Goal: Find specific page/section: Find specific page/section

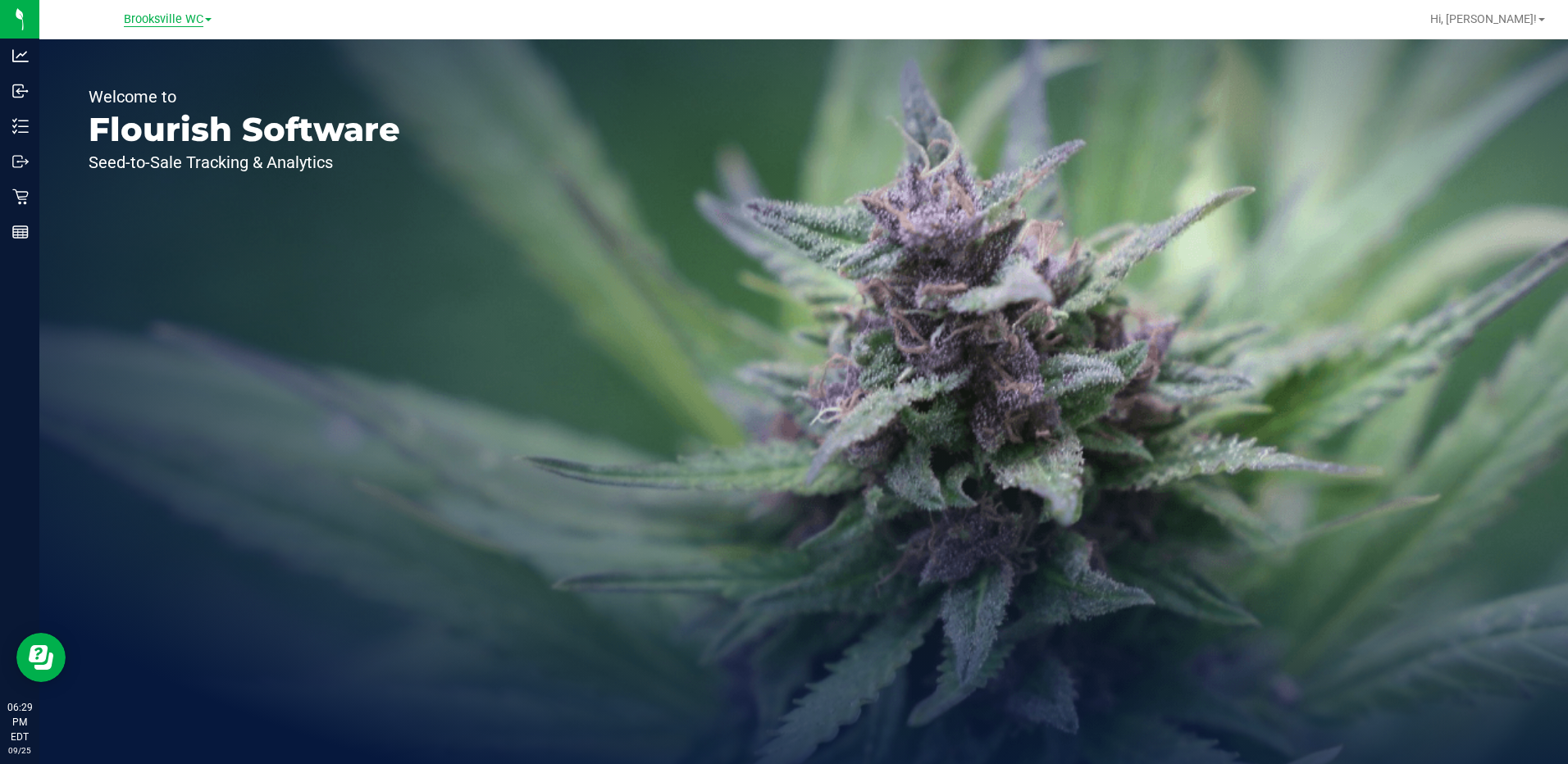
click at [137, 22] on span "Brooksville WC" at bounding box center [163, 20] width 80 height 15
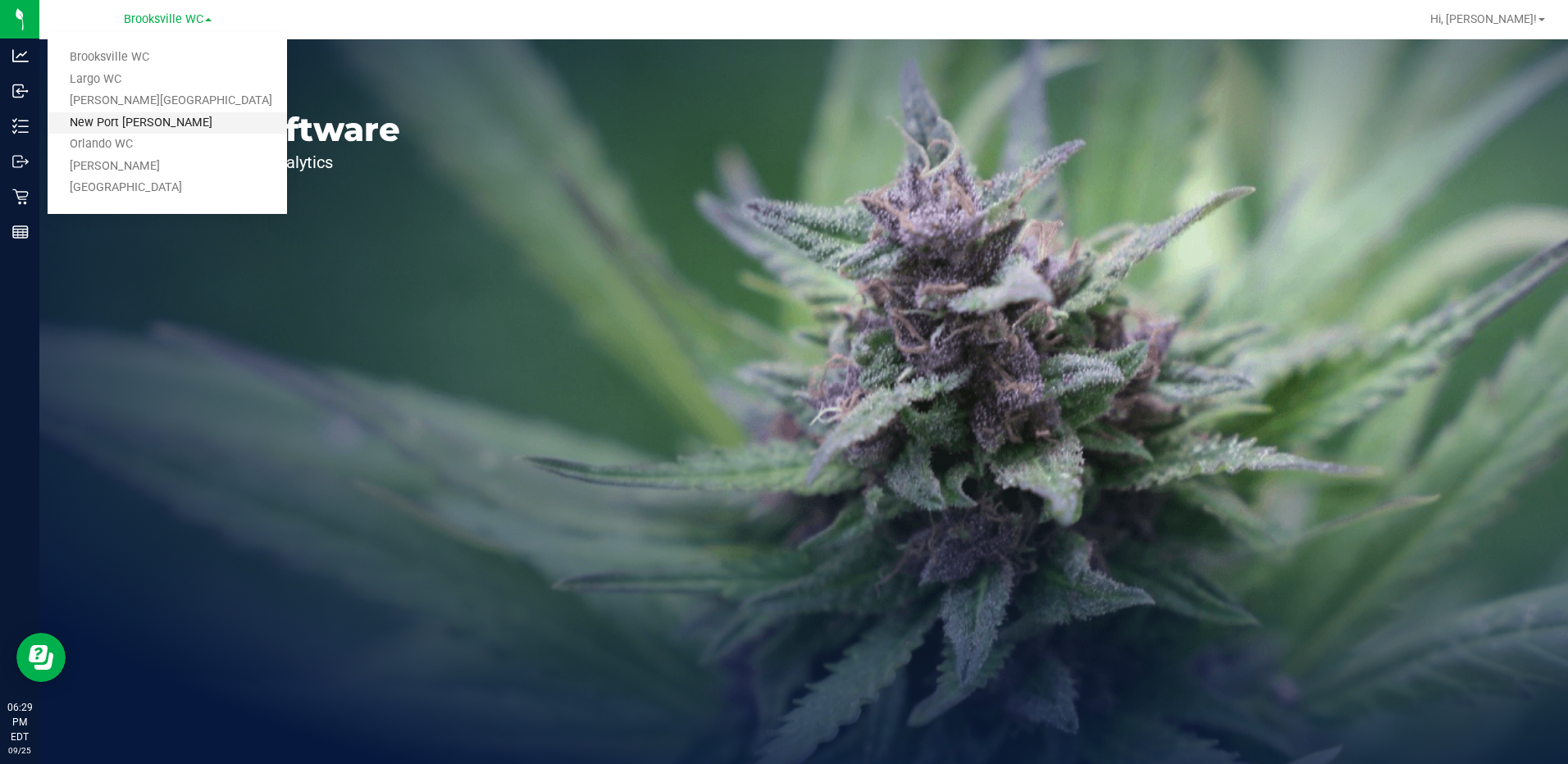
click at [153, 119] on link "New Port [PERSON_NAME]" at bounding box center [167, 123] width 240 height 22
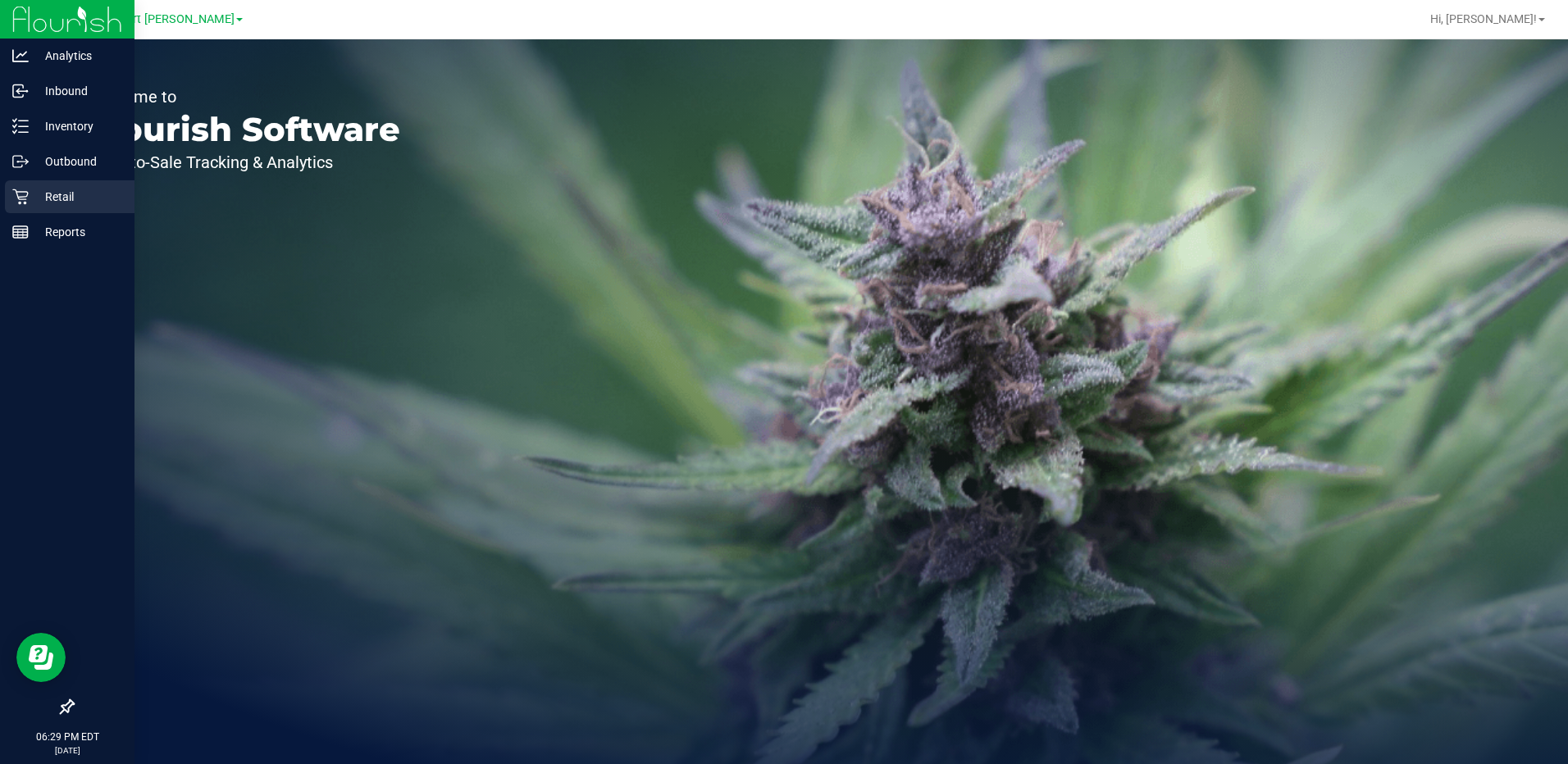
click at [11, 209] on div "Retail" at bounding box center [70, 197] width 130 height 33
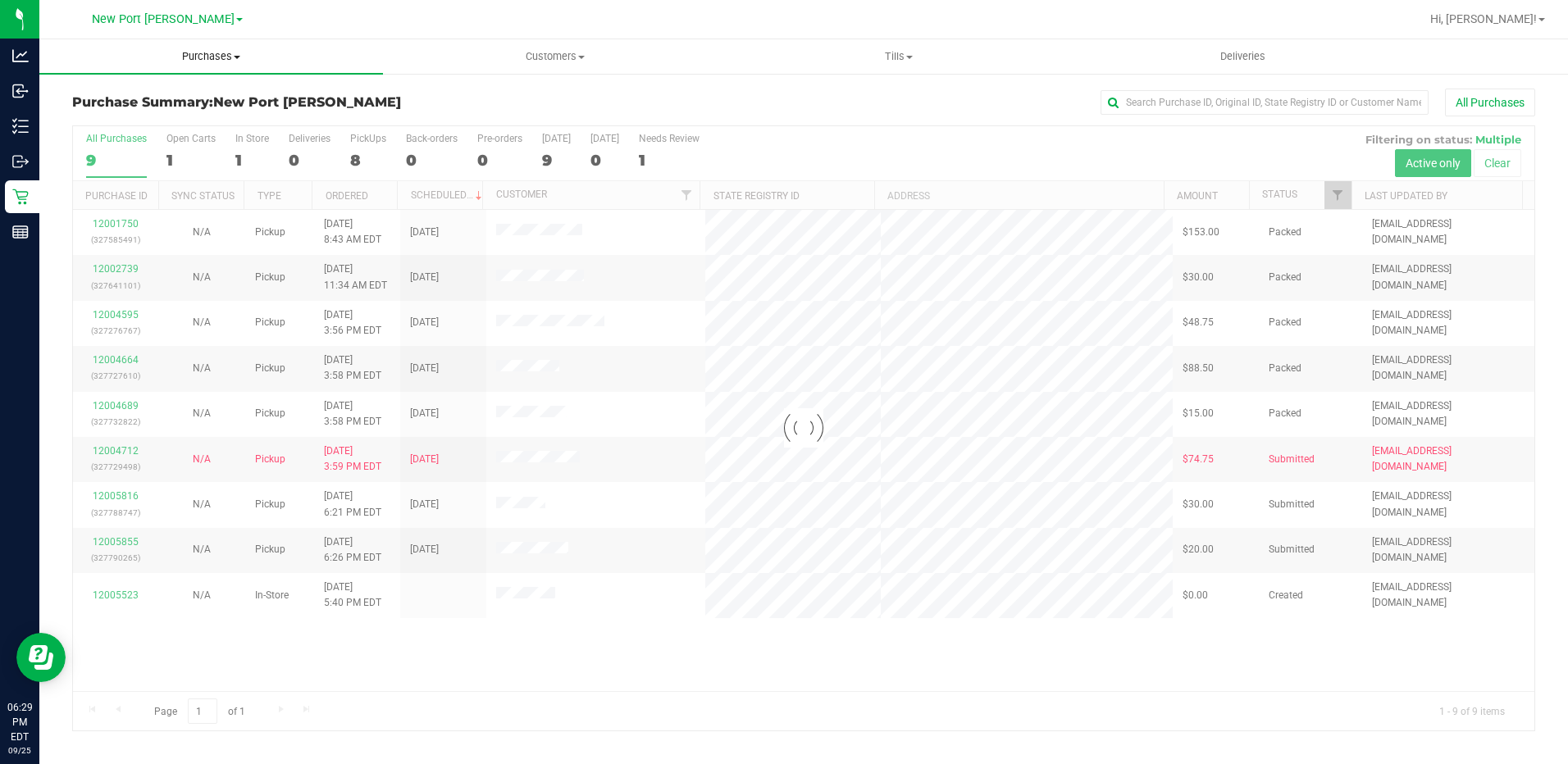
click at [192, 61] on span "Purchases" at bounding box center [211, 57] width 344 height 15
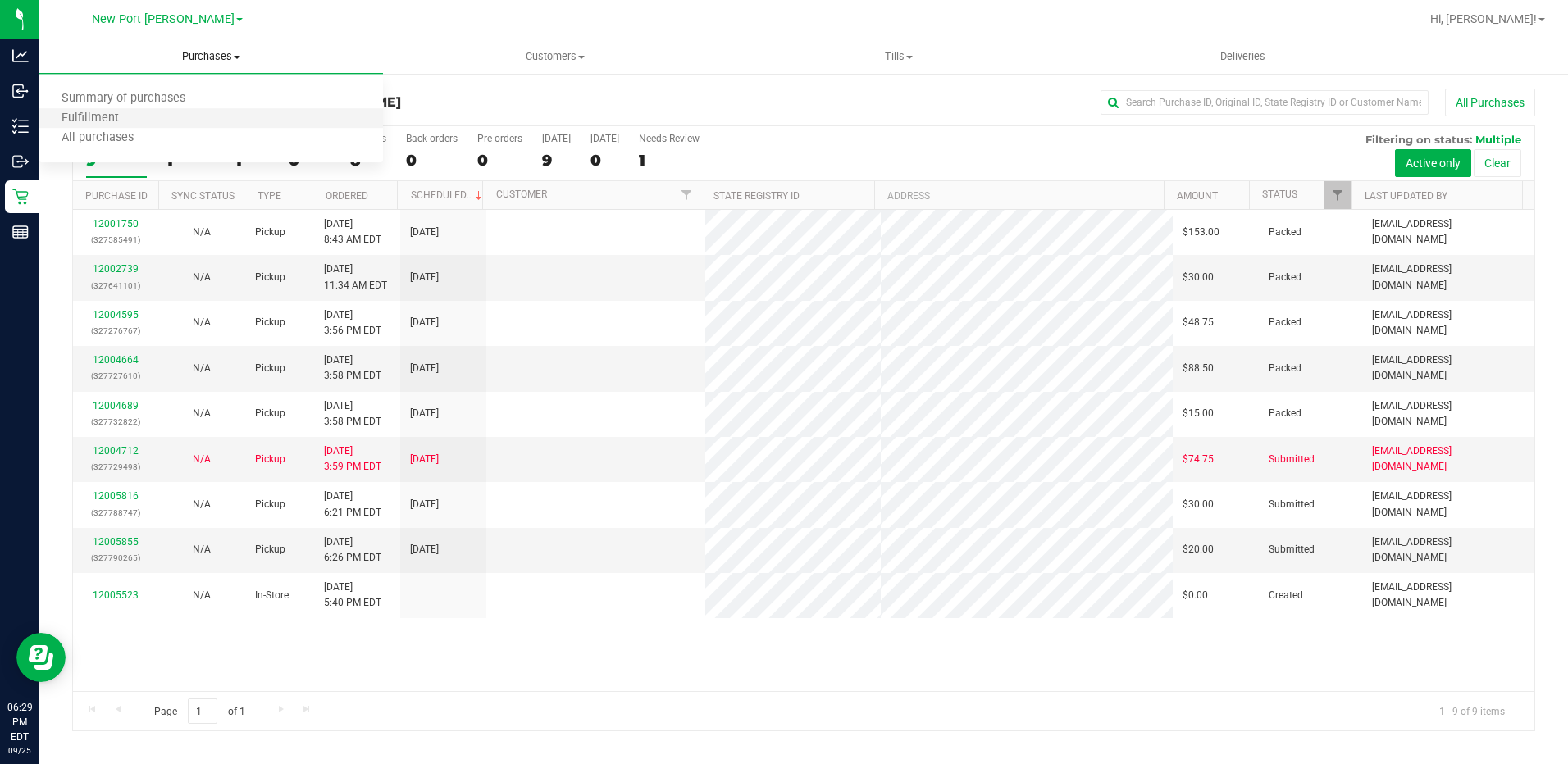
click at [159, 119] on li "Fulfillment" at bounding box center [211, 119] width 344 height 20
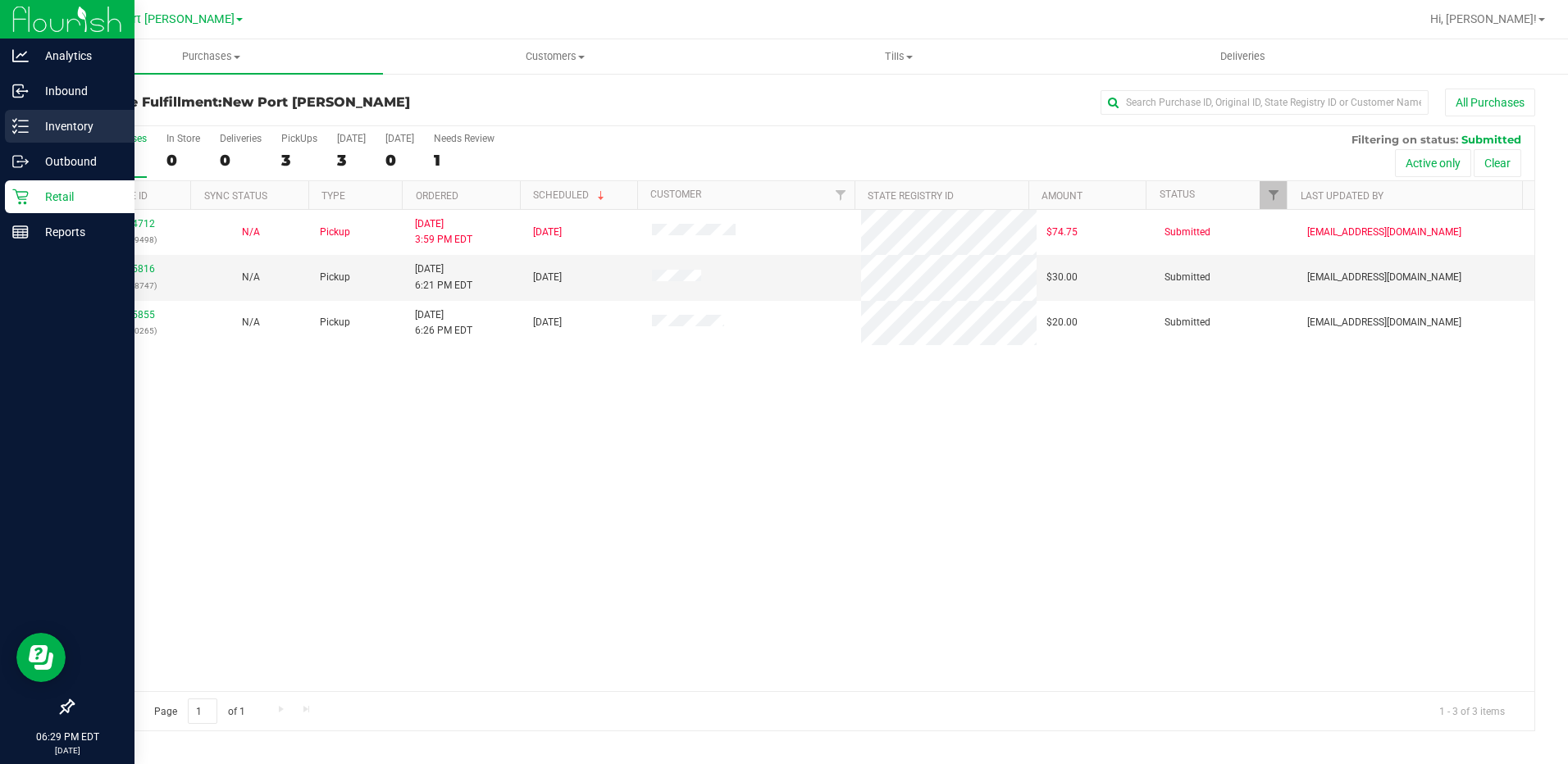
click at [14, 117] on div "Inventory" at bounding box center [70, 126] width 130 height 33
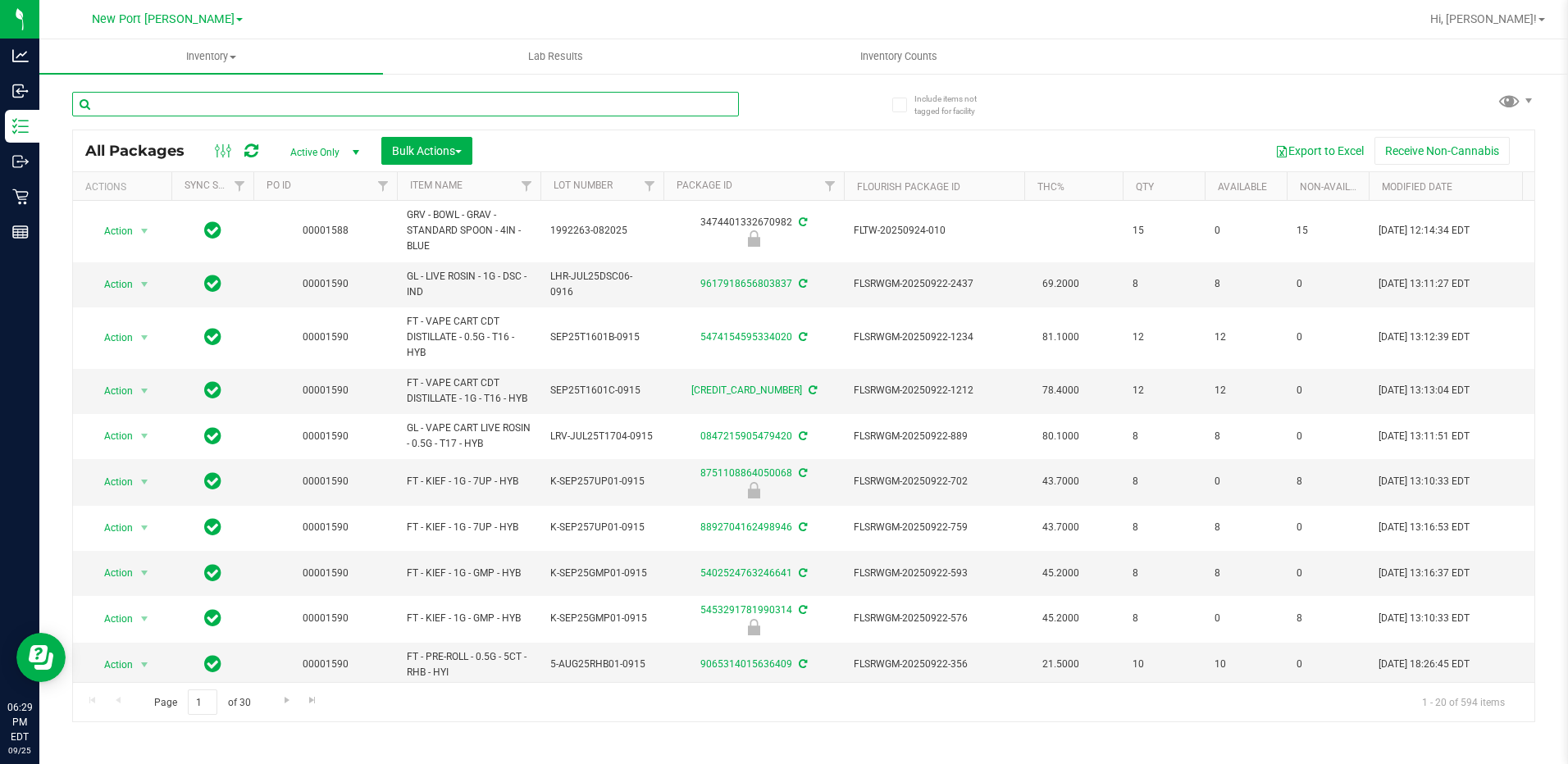
click at [303, 102] on input "text" at bounding box center [406, 104] width 667 height 25
type input "b"
type input "grav"
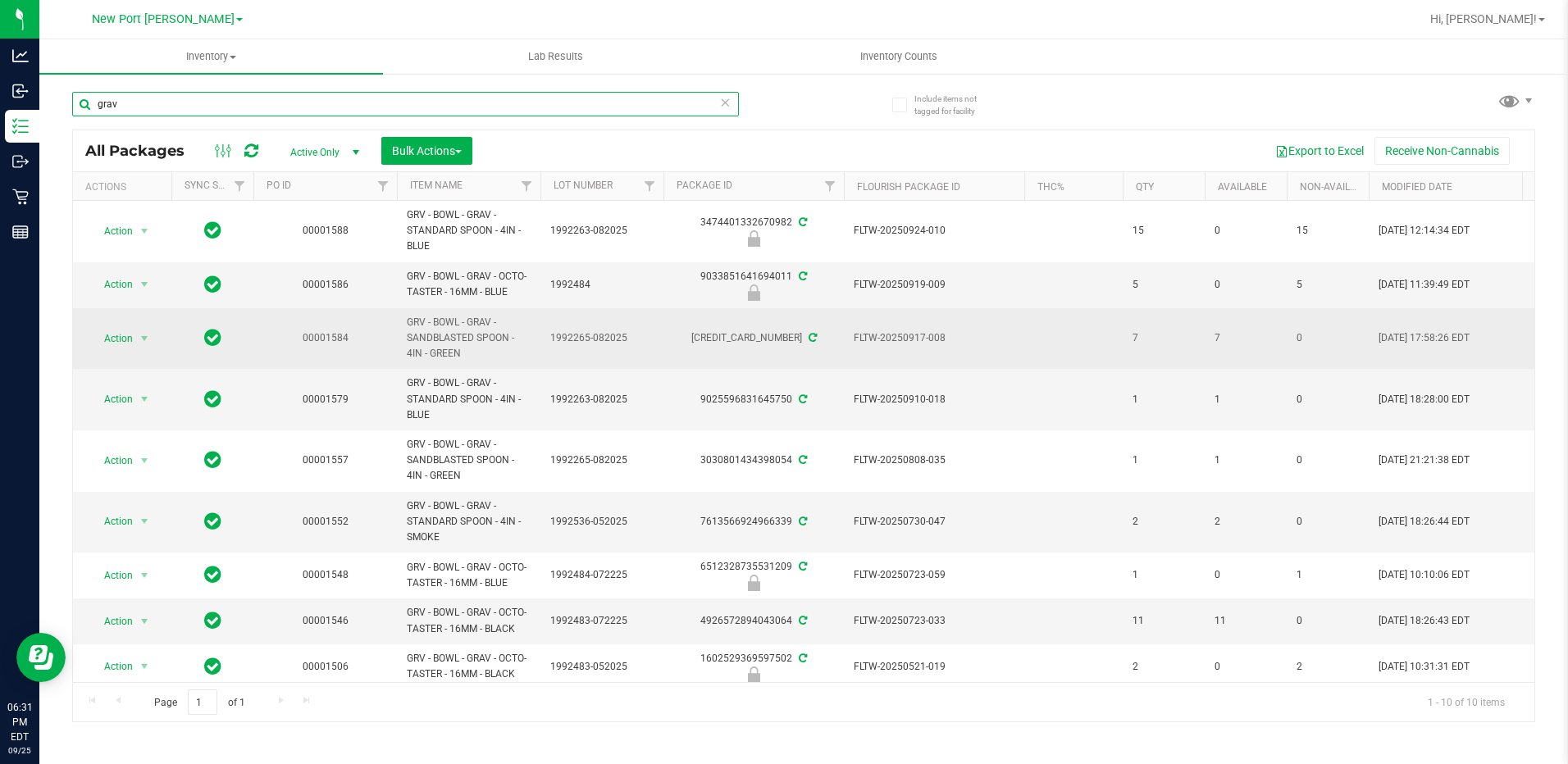
scroll to position [81, 0]
